Goal: Task Accomplishment & Management: Complete application form

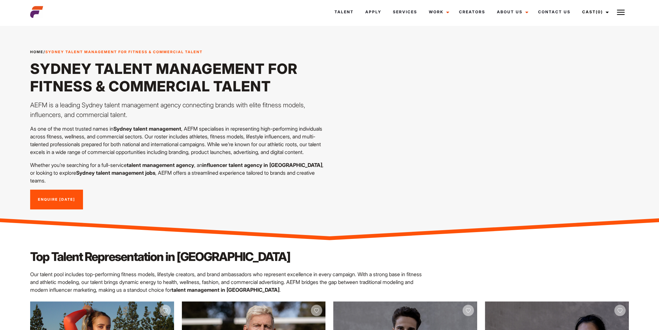
click at [58, 195] on link "Enquire [DATE]" at bounding box center [56, 200] width 53 height 20
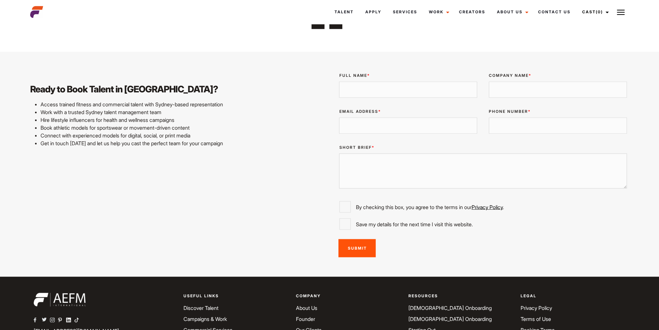
scroll to position [1552, 0]
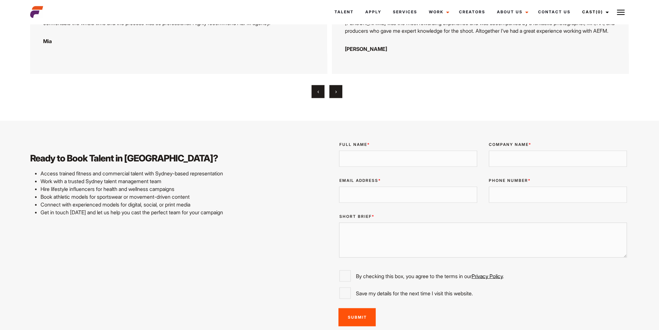
click at [394, 151] on input "Full Name *" at bounding box center [408, 159] width 138 height 16
click at [520, 151] on input "Company Name *" at bounding box center [558, 159] width 138 height 16
type input "[DEMOGRAPHIC_DATA]"
click at [443, 187] on input "Email Address *" at bounding box center [408, 195] width 138 height 16
click at [409, 223] on textarea "Short Brief *" at bounding box center [483, 240] width 288 height 35
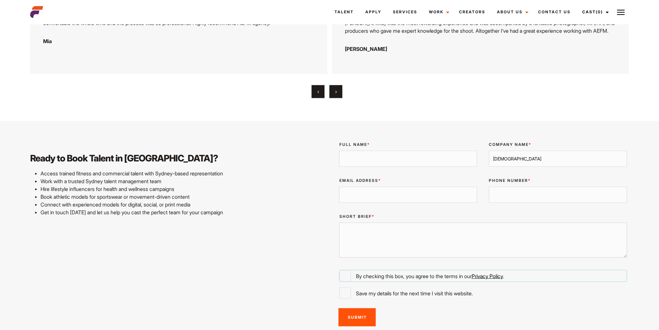
click at [348, 270] on input "By checking this box, you agree to the terms in our Privacy Policy ." at bounding box center [345, 275] width 11 height 11
checkbox input "true"
click at [348, 287] on input "Save my details for the next time I visit this website." at bounding box center [345, 292] width 11 height 11
checkbox input "true"
click at [365, 151] on input "Full Name *" at bounding box center [408, 159] width 138 height 16
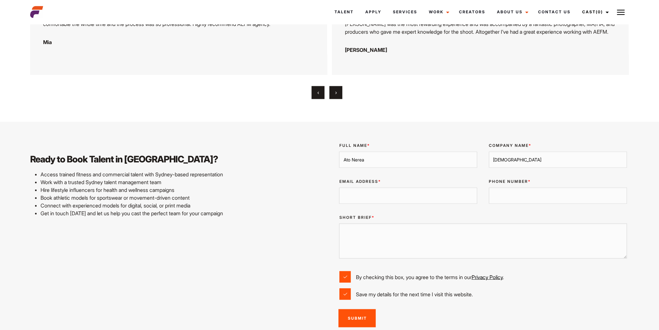
scroll to position [1548, 0]
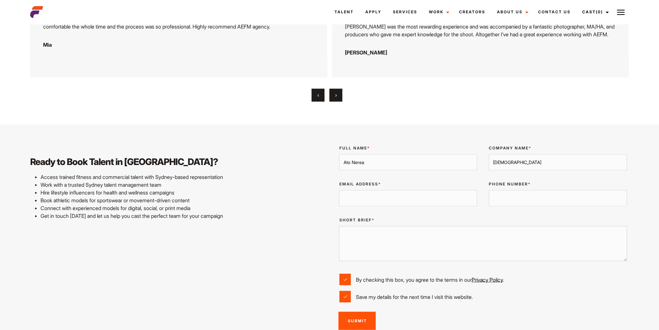
type input "Ato Nerea"
click at [523, 154] on input "[DEMOGRAPHIC_DATA]" at bounding box center [558, 162] width 138 height 16
click at [407, 190] on input "Email Address *" at bounding box center [408, 198] width 138 height 16
drag, startPoint x: 379, startPoint y: 175, endPoint x: 342, endPoint y: 175, distance: 37.3
click at [342, 190] on input "marketing" at bounding box center [408, 198] width 138 height 16
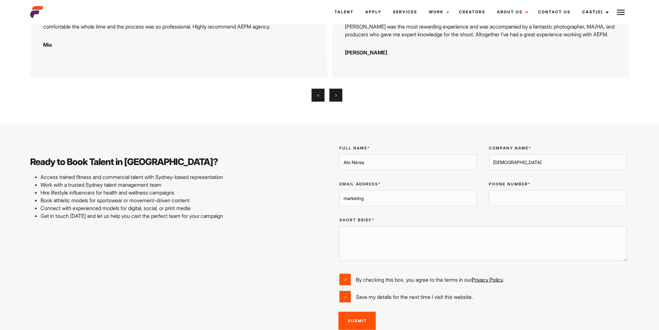
paste input ".ato@halara.com"
click at [341, 190] on input "[EMAIL_ADDRESS][DOMAIN_NAME]" at bounding box center [408, 198] width 138 height 16
type input "[EMAIL_ADDRESS][DOMAIN_NAME]"
click at [376, 226] on textarea "Short Brief *" at bounding box center [483, 243] width 288 height 35
click at [360, 226] on textarea "Short Brief *" at bounding box center [483, 243] width 288 height 35
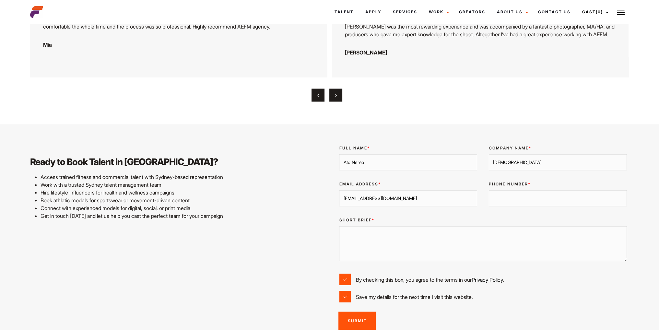
paste textarea "Halara is an athletic fashion brand that delivers great quality and comfort."
click at [506, 226] on textarea "Halara is an athletic fashion brand that delivers great quality and comfort." at bounding box center [483, 243] width 288 height 35
paste textarea "We're currently looking for Instagram creators in Australia to join our upcomin…"
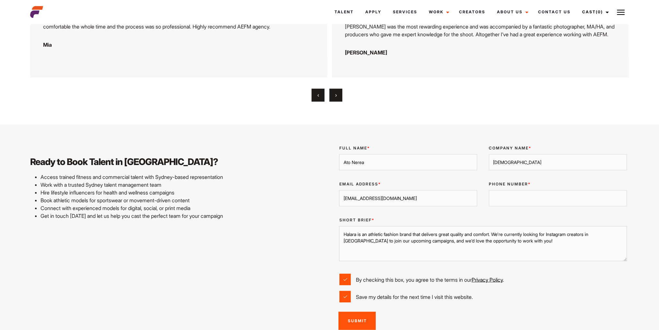
type textarea "Halara is an athletic fashion brand that delivers great quality and comfort. We…"
click at [354, 312] on input "Submit" at bounding box center [357, 321] width 37 height 18
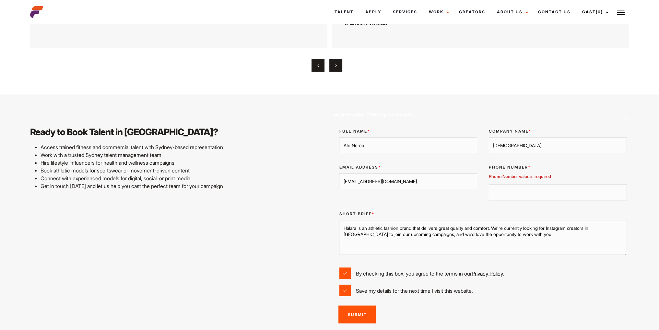
scroll to position [1613, 0]
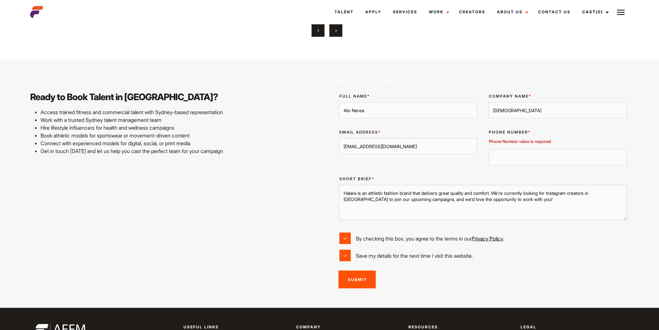
click at [532, 149] on input "Phone Number *" at bounding box center [558, 157] width 138 height 16
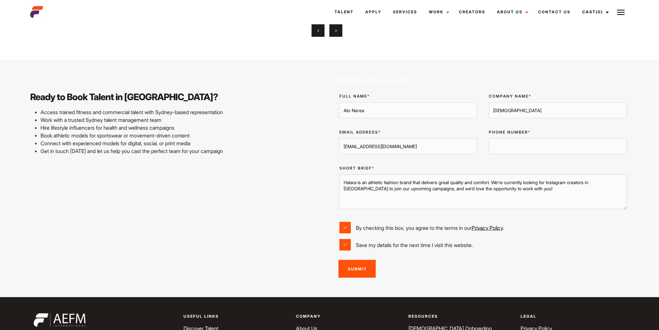
click at [363, 260] on input "Submit" at bounding box center [357, 269] width 37 height 18
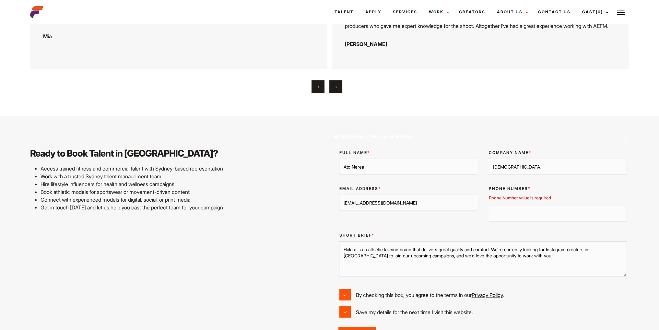
scroll to position [1548, 0]
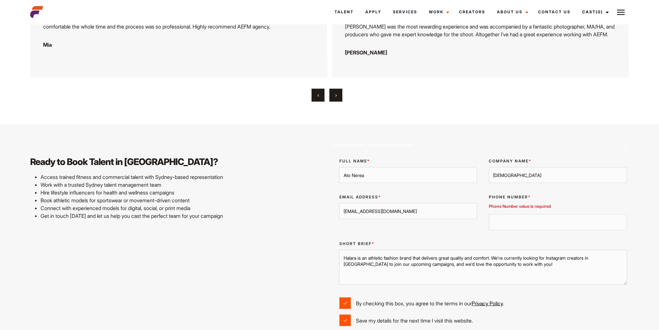
click at [532, 214] on input "Phone Number *" at bounding box center [558, 222] width 138 height 16
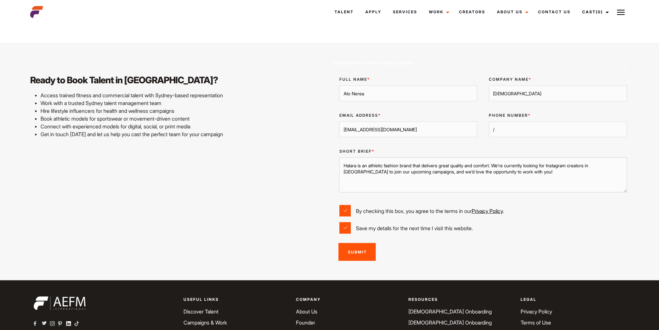
scroll to position [1645, 0]
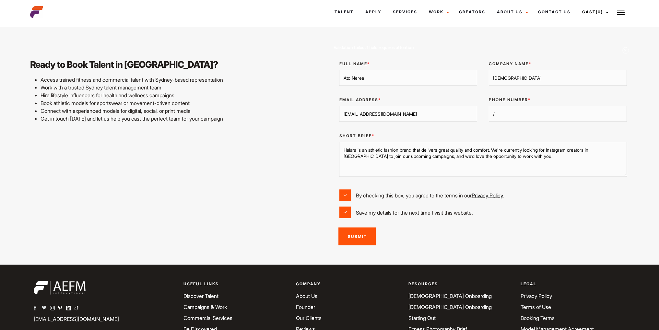
type input "/"
click at [368, 227] on input "Submit" at bounding box center [357, 236] width 37 height 18
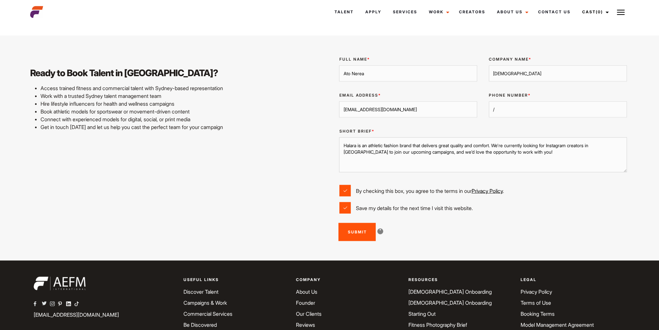
scroll to position [1580, 0]
